Goal: Transaction & Acquisition: Purchase product/service

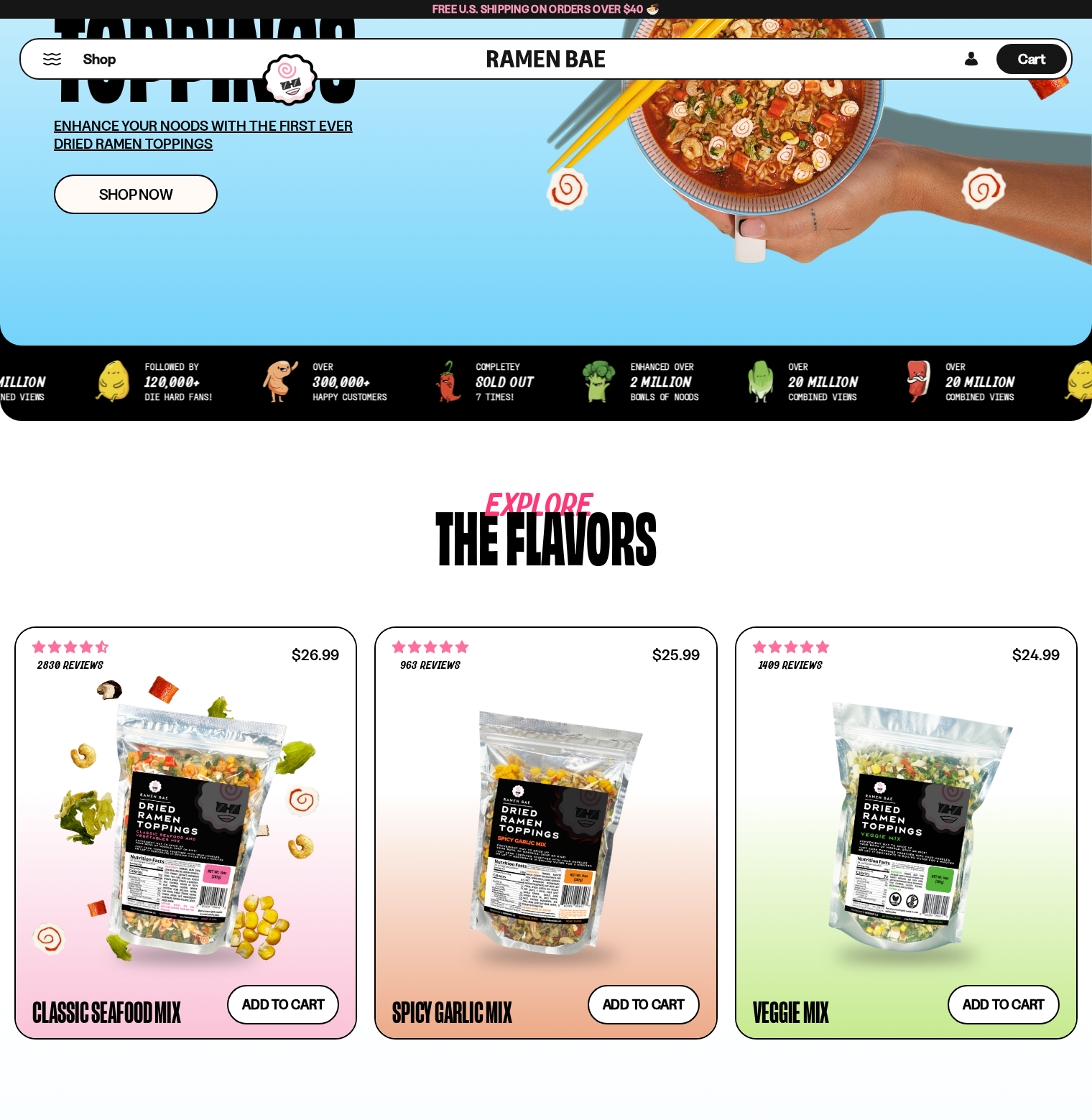
scroll to position [431, 0]
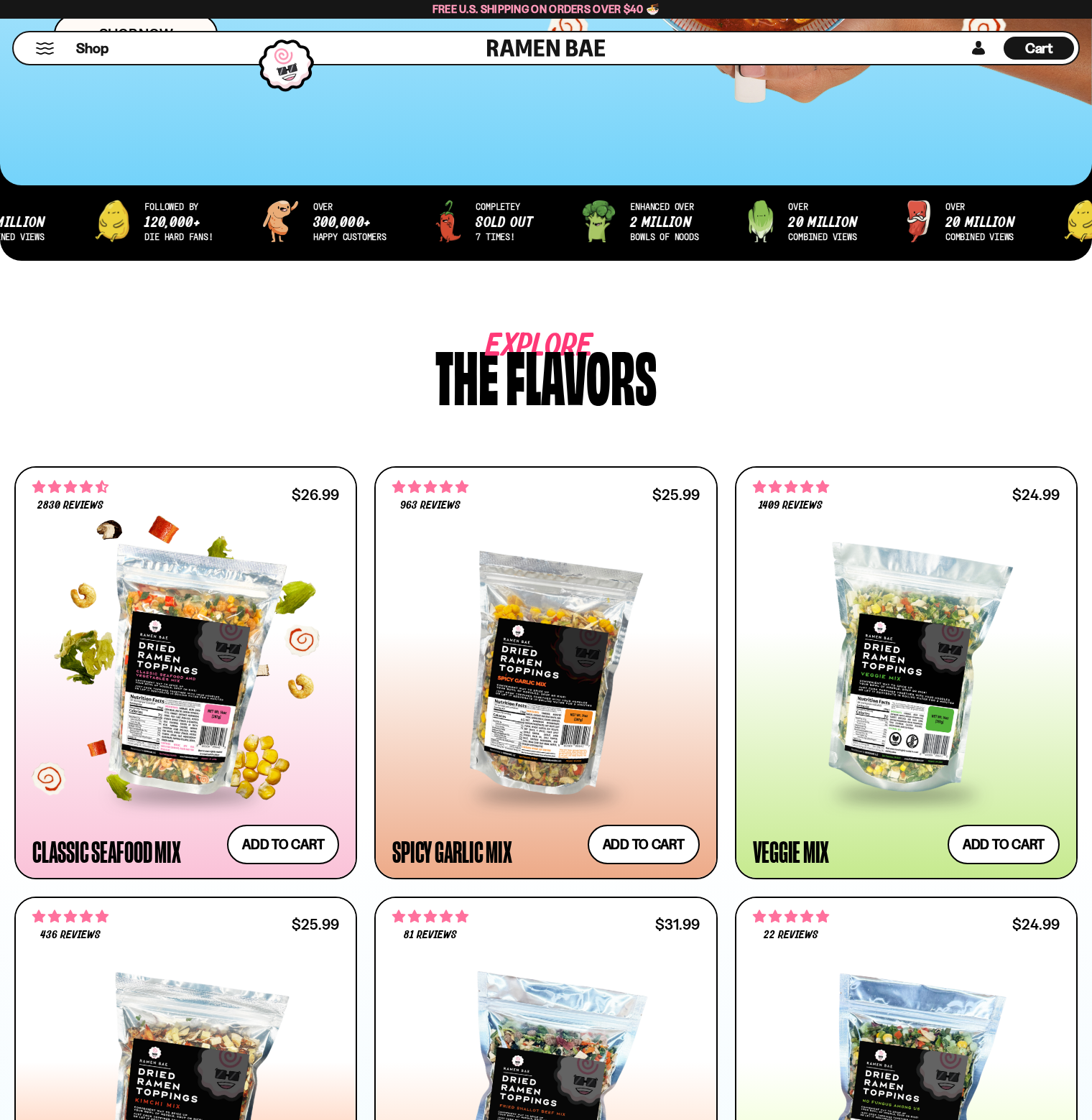
click at [231, 674] on div at bounding box center [186, 672] width 307 height 242
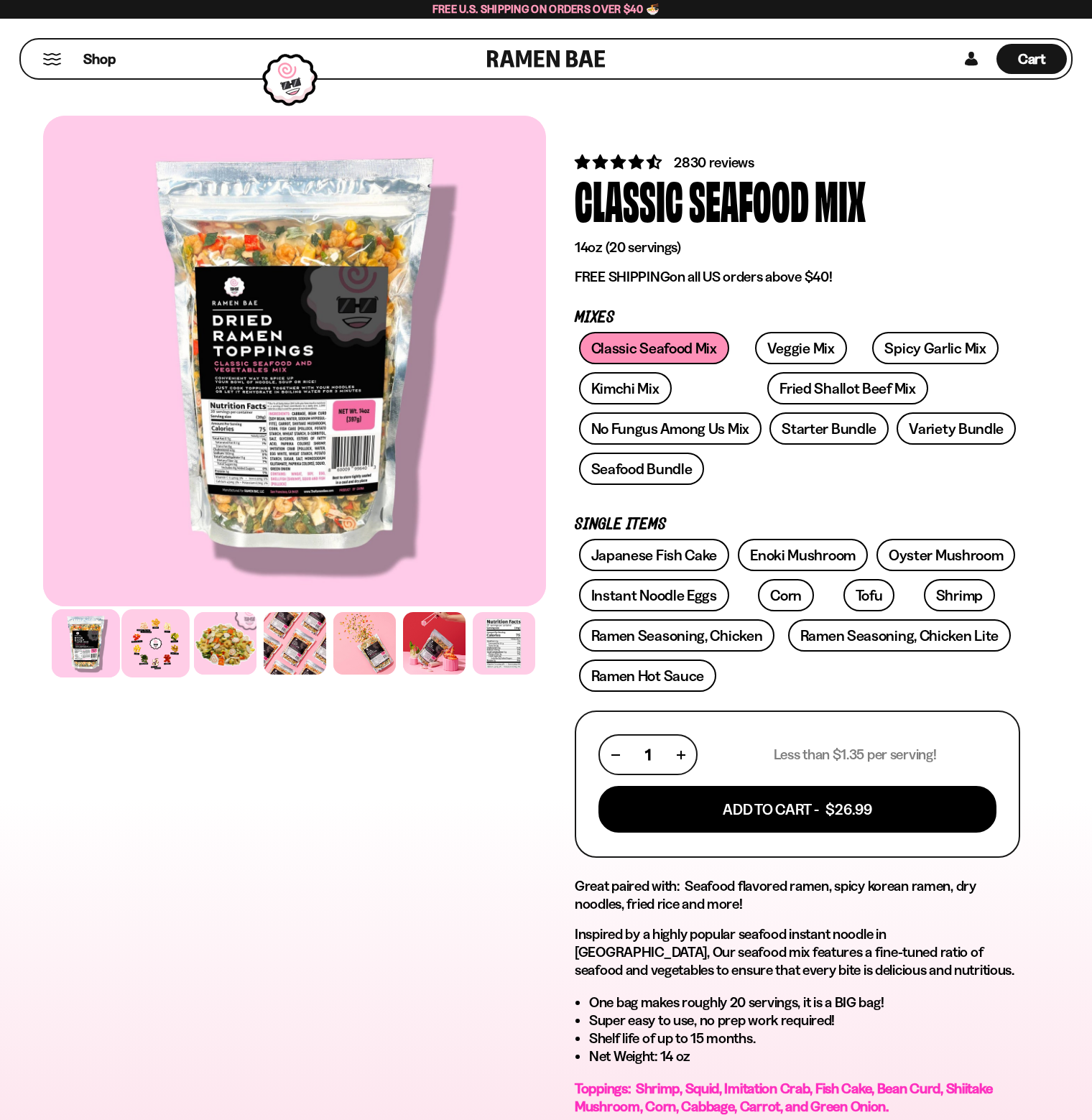
click at [159, 651] on div at bounding box center [156, 644] width 69 height 69
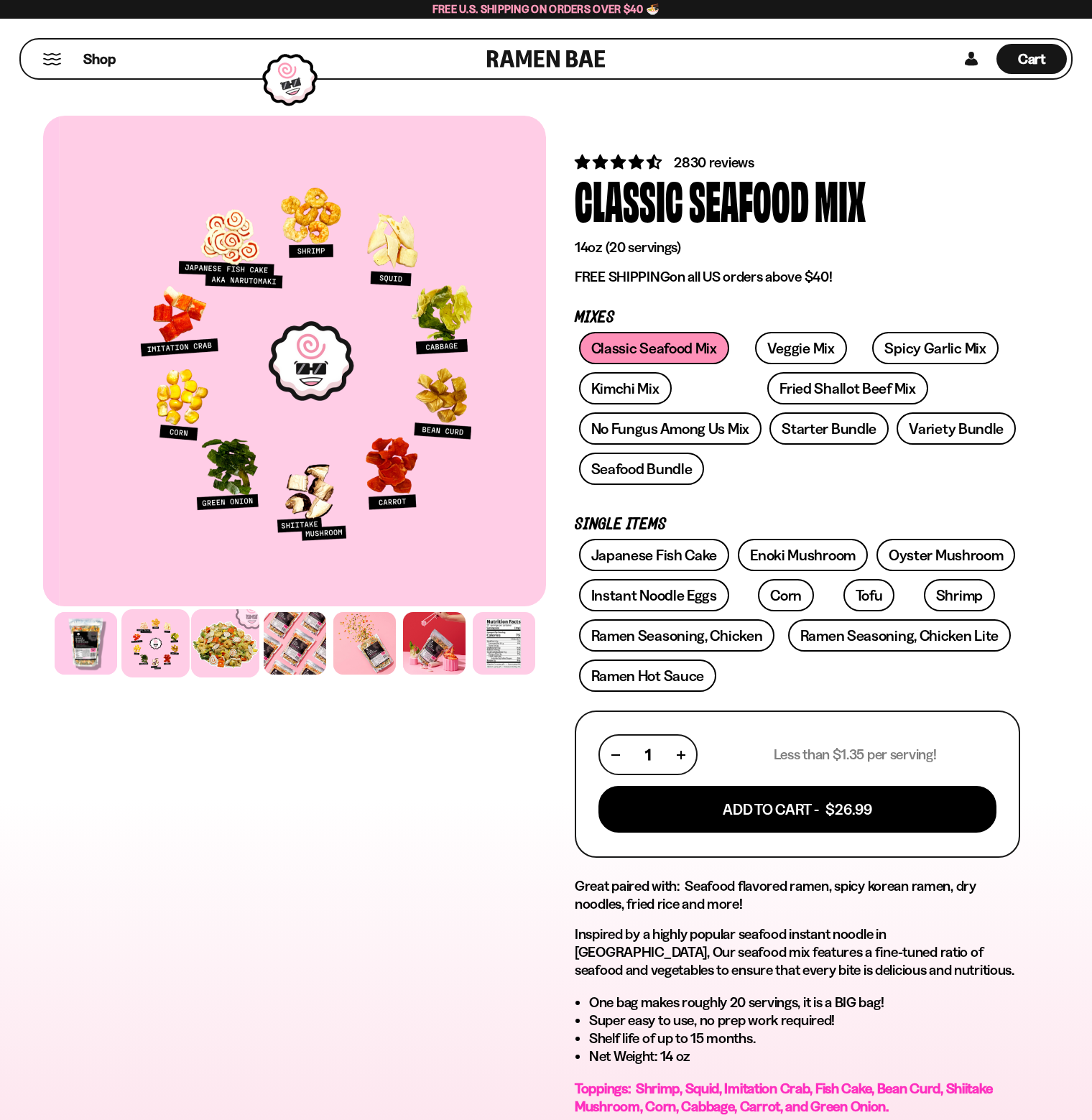
click at [201, 650] on div at bounding box center [225, 644] width 69 height 69
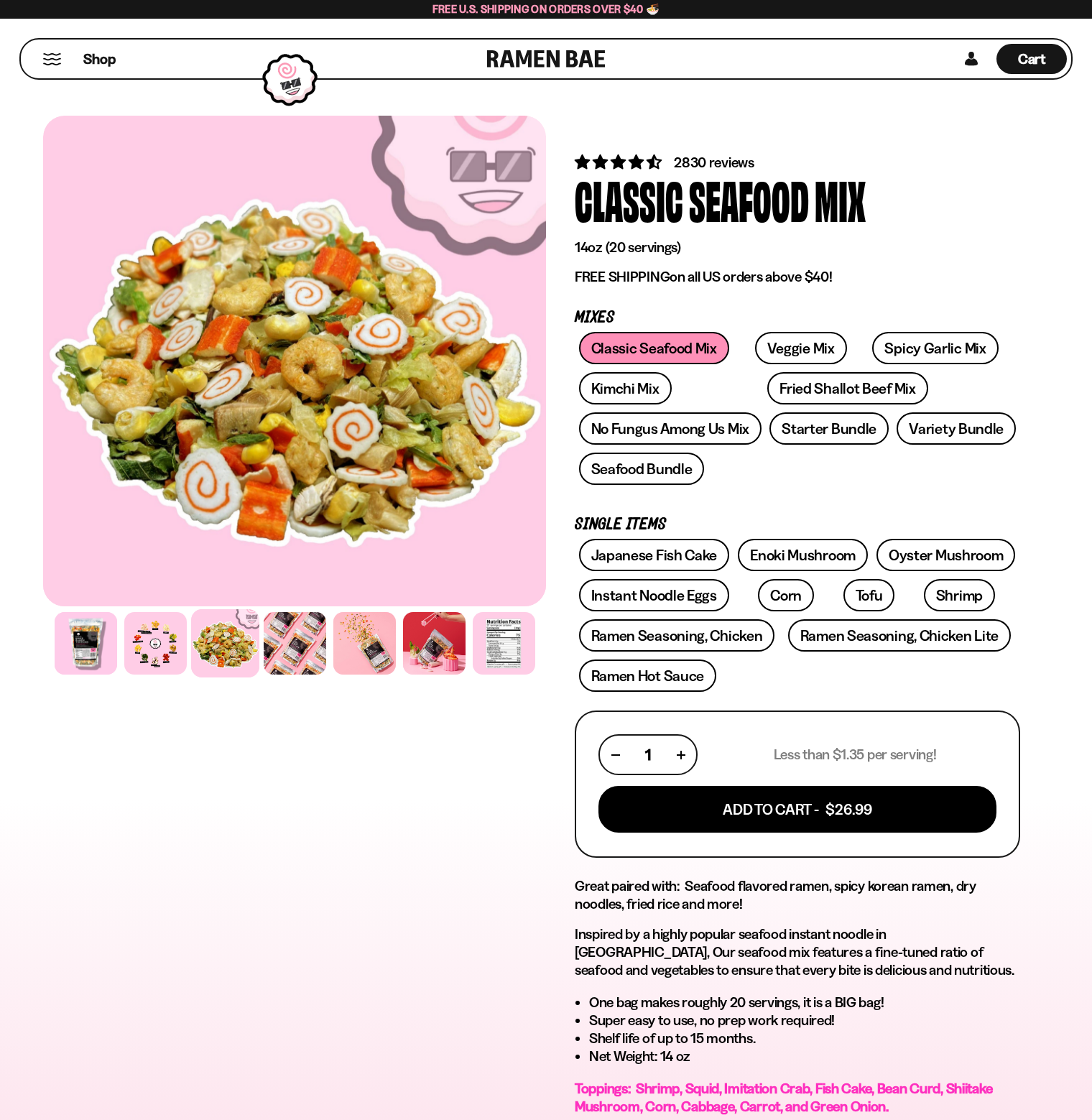
click at [250, 649] on div at bounding box center [225, 644] width 69 height 69
click at [296, 656] on div at bounding box center [295, 644] width 69 height 69
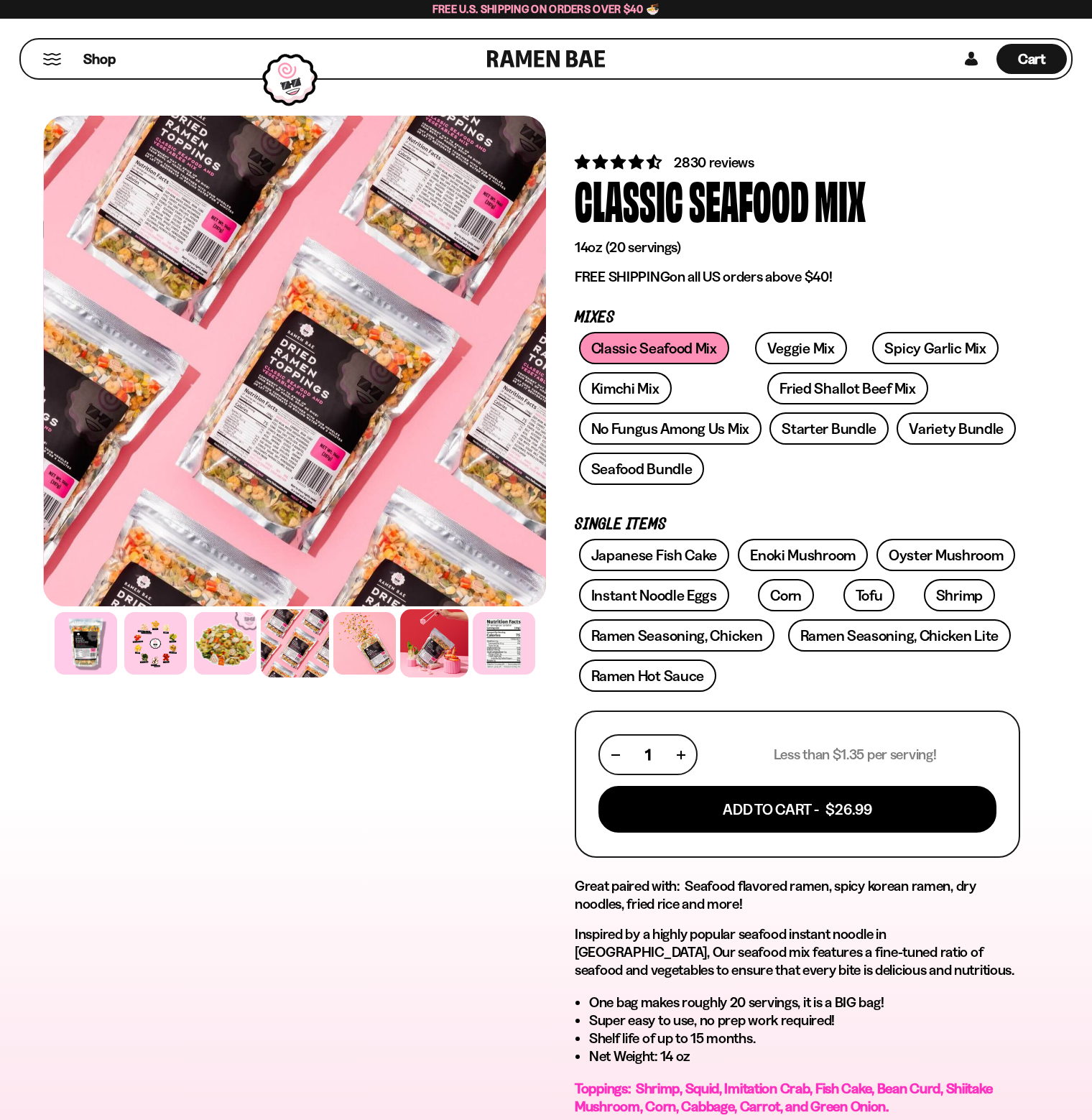
click at [450, 662] on div at bounding box center [435, 644] width 69 height 69
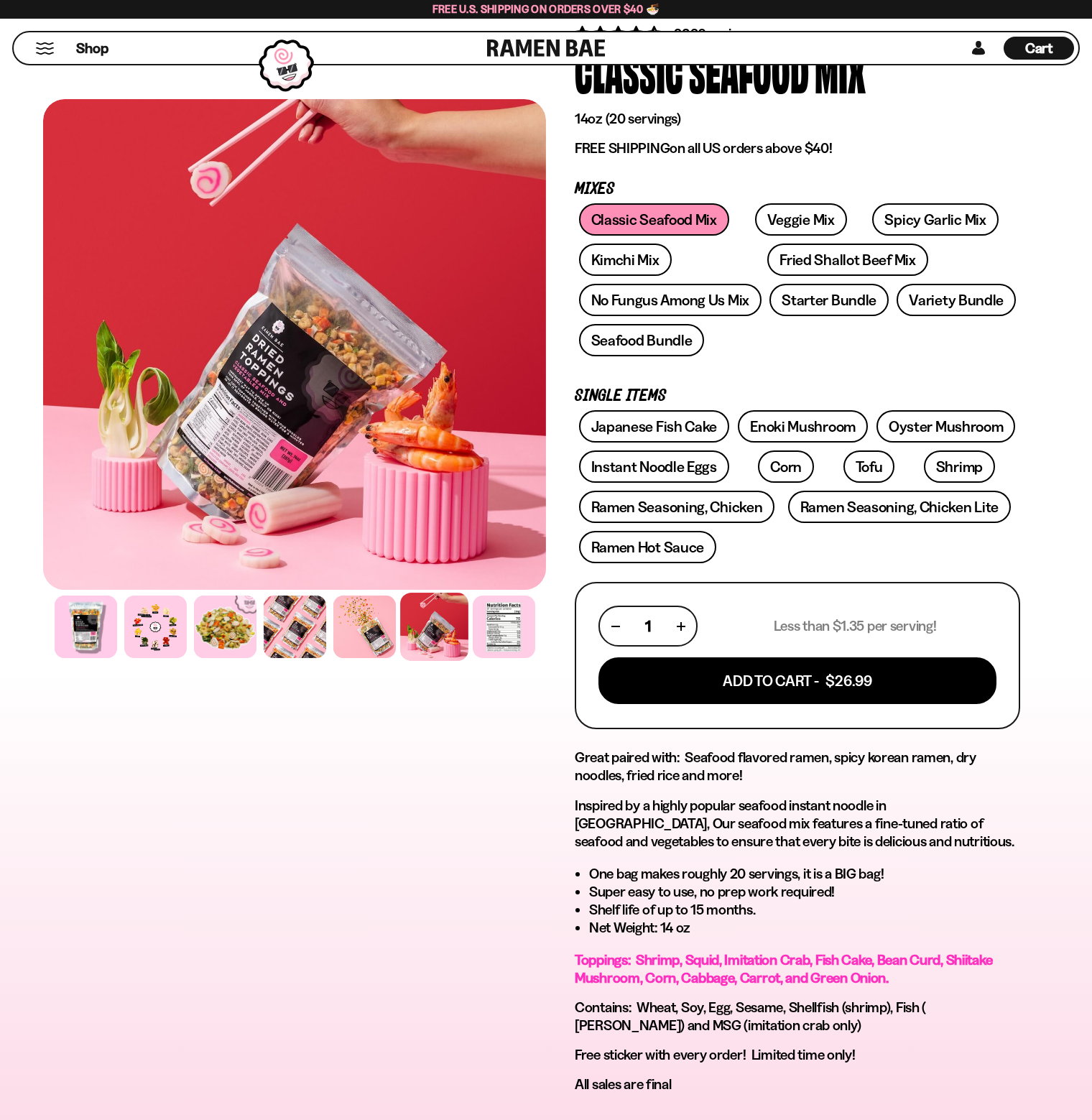
scroll to position [503, 0]
